Goal: Task Accomplishment & Management: Manage account settings

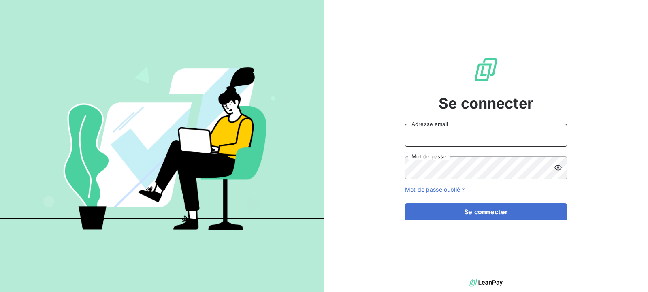
click at [449, 140] on input "Adresse email" at bounding box center [486, 135] width 162 height 23
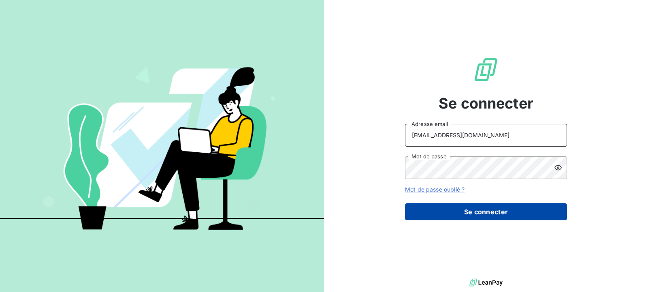
type input "[EMAIL_ADDRESS][DOMAIN_NAME]"
click at [476, 211] on button "Se connecter" at bounding box center [486, 211] width 162 height 17
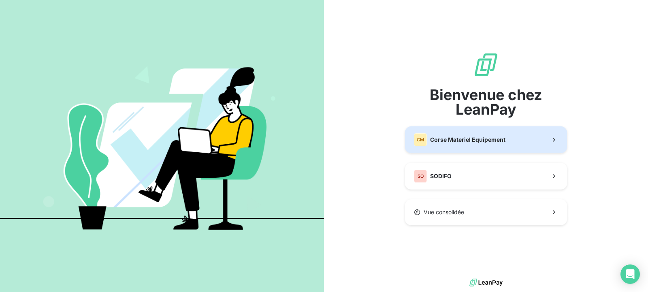
click at [443, 140] on span "Corse Materiel Equipement" at bounding box center [467, 140] width 75 height 8
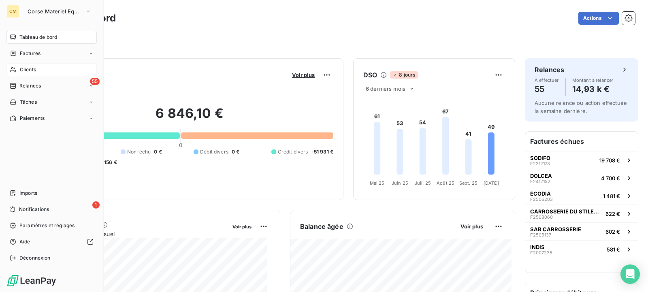
click at [32, 71] on span "Clients" at bounding box center [28, 69] width 16 height 7
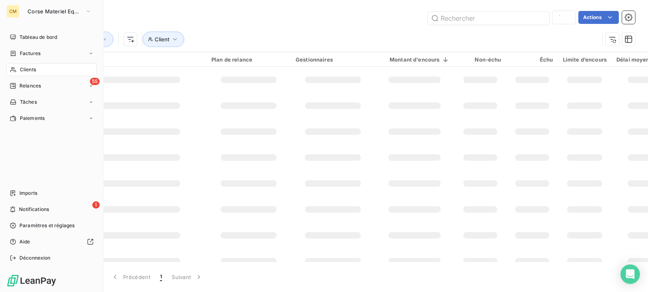
type input "sab"
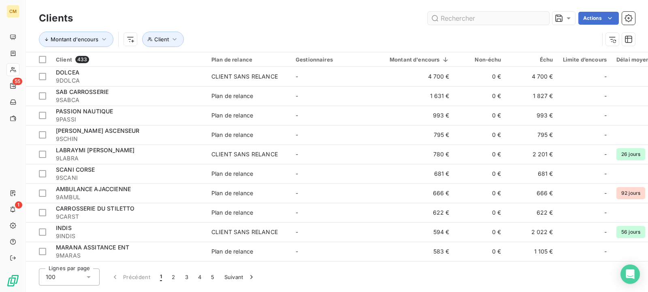
click at [464, 19] on input "text" at bounding box center [489, 18] width 122 height 13
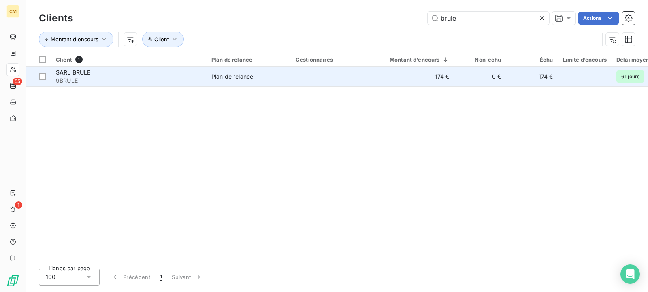
type input "brule"
click at [402, 77] on td "174 €" at bounding box center [414, 76] width 79 height 19
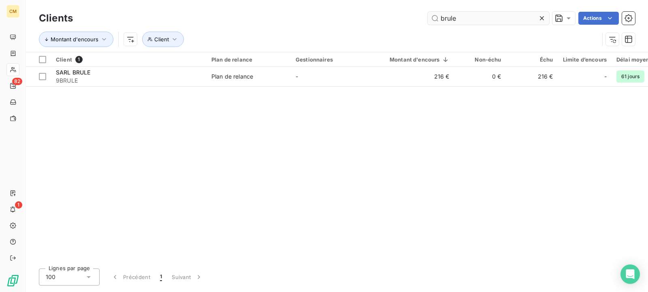
drag, startPoint x: 466, startPoint y: 24, endPoint x: 403, endPoint y: 21, distance: 62.5
click at [428, 21] on input "brule" at bounding box center [489, 18] width 122 height 13
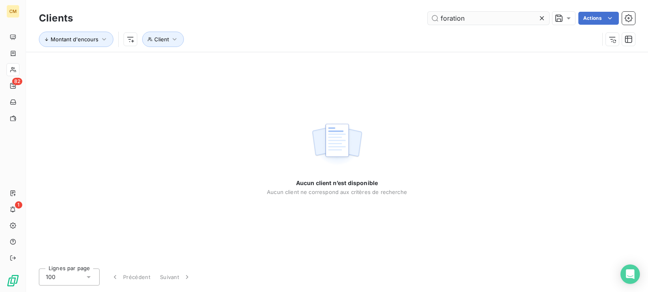
click at [450, 17] on input "foration" at bounding box center [489, 18] width 122 height 13
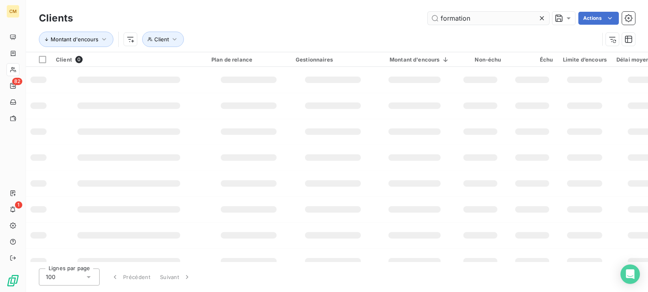
type input "formation"
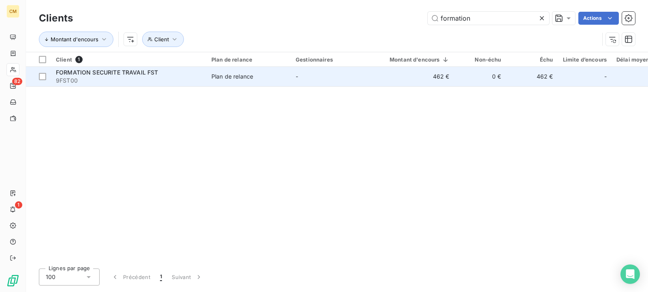
click at [409, 83] on td "462 €" at bounding box center [414, 76] width 79 height 19
